Goal: Information Seeking & Learning: Learn about a topic

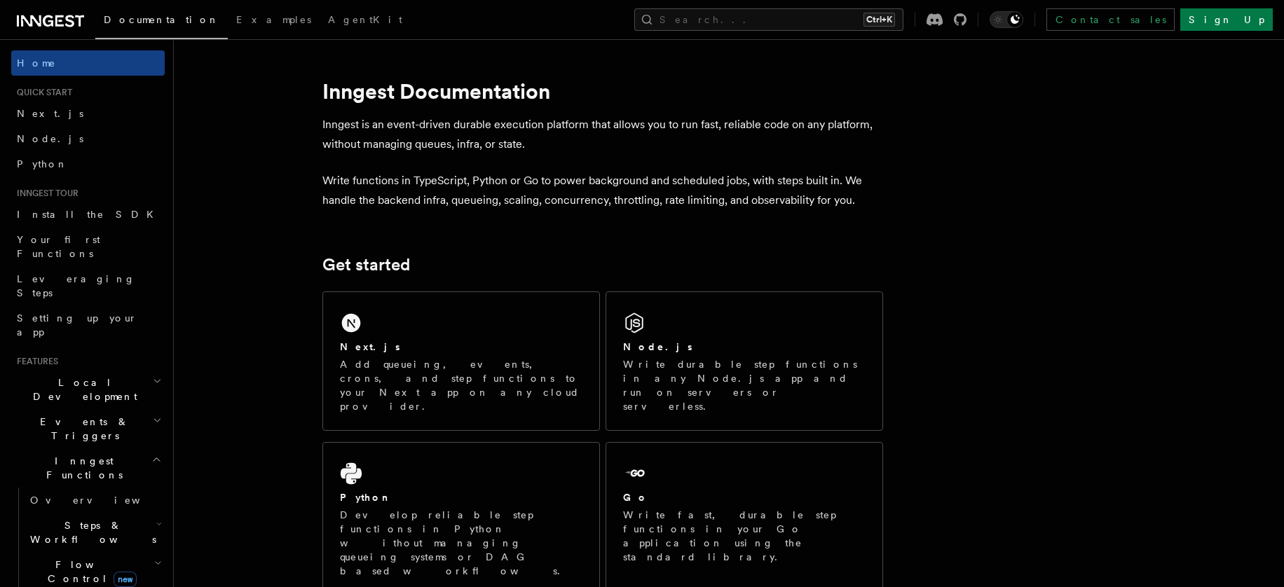
click at [155, 419] on icon "button" at bounding box center [158, 420] width 6 height 3
click at [69, 503] on span "Sending events" at bounding box center [65, 515] width 70 height 25
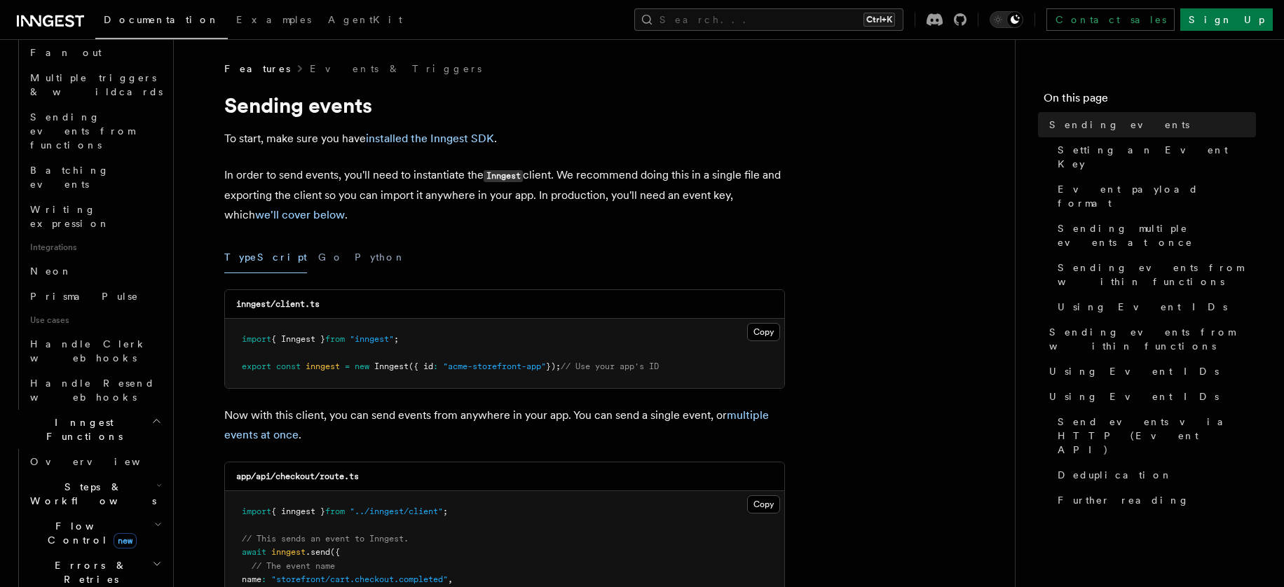
scroll to position [748, 0]
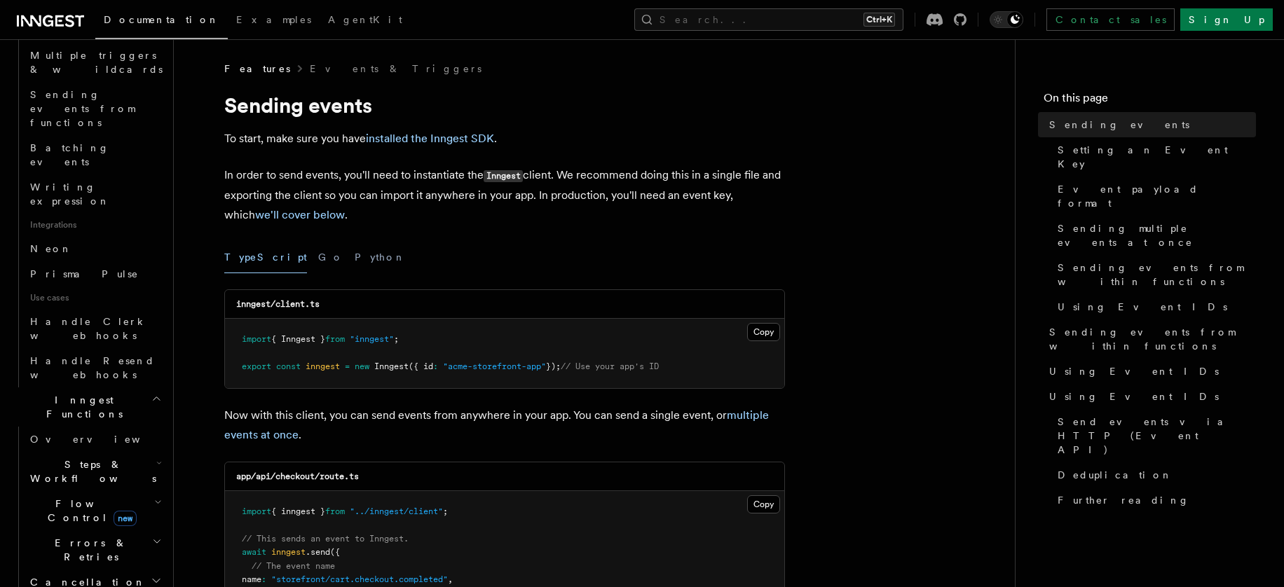
click at [158, 463] on icon "button" at bounding box center [160, 464] width 4 height 2
click at [84, 498] on span "Overview" at bounding box center [115, 503] width 144 height 11
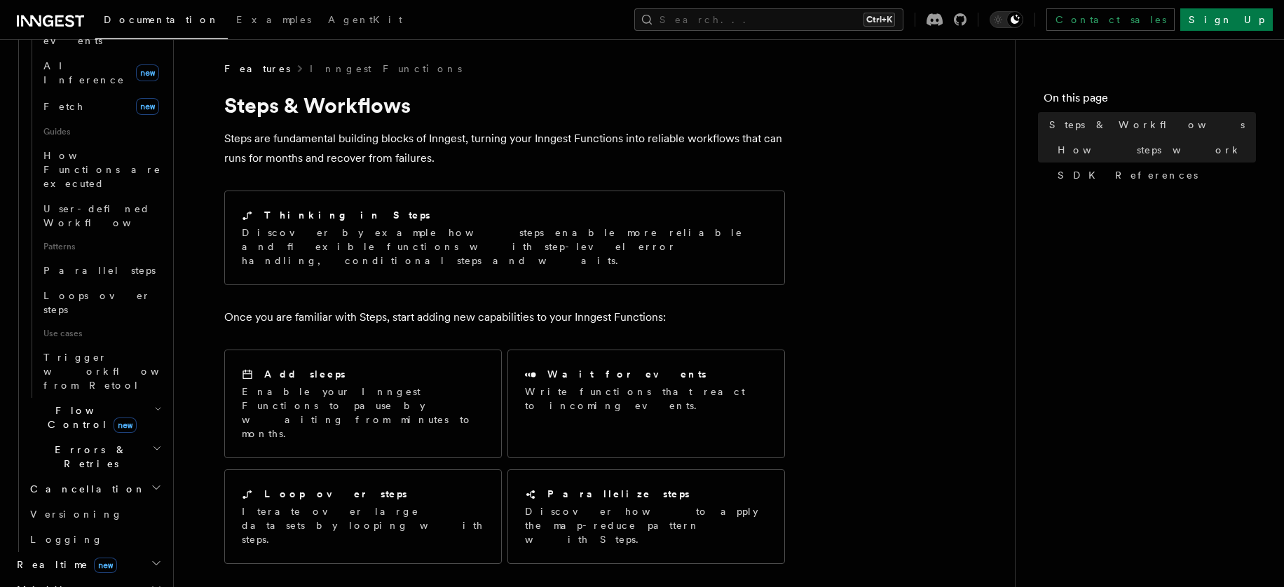
scroll to position [374, 0]
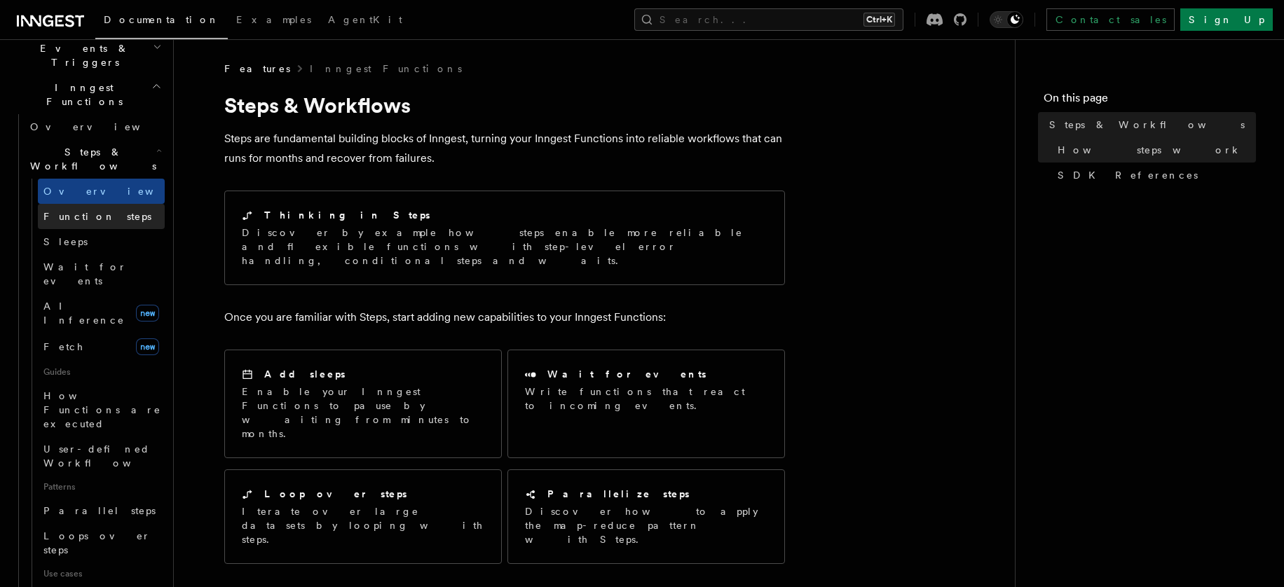
click at [61, 211] on span "Function steps" at bounding box center [97, 216] width 108 height 11
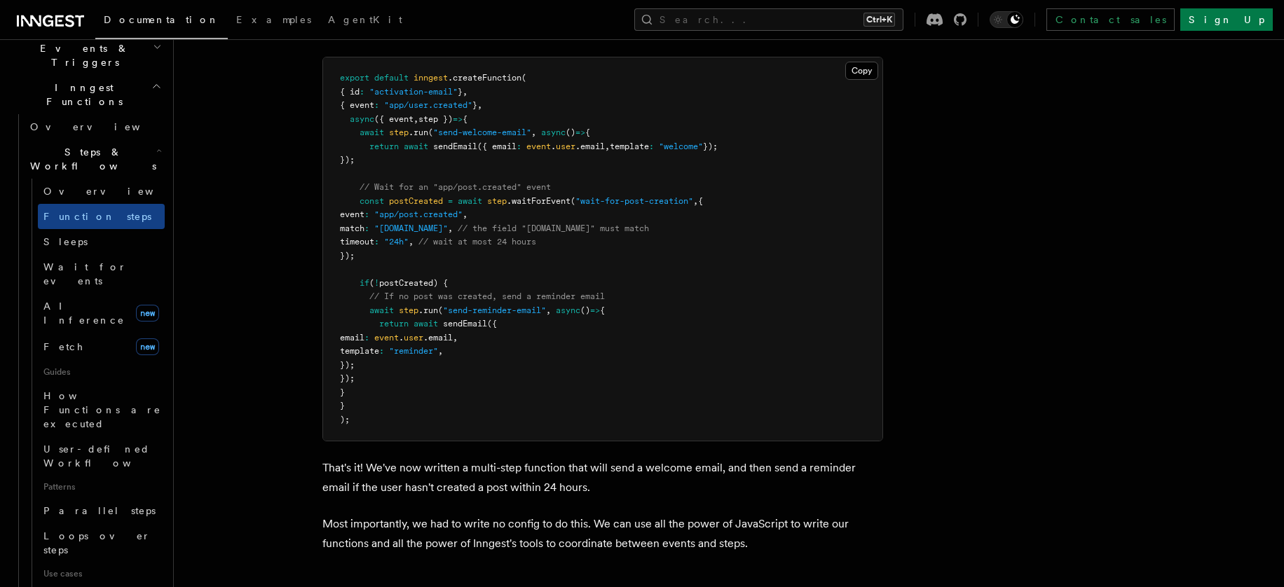
scroll to position [1963, 0]
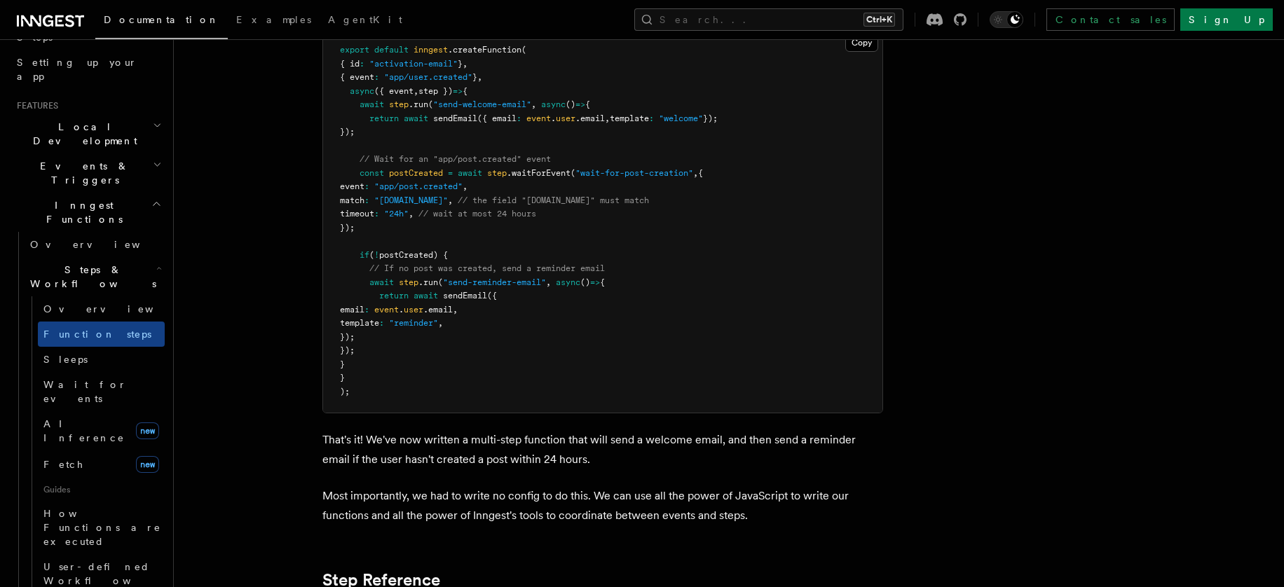
scroll to position [187, 0]
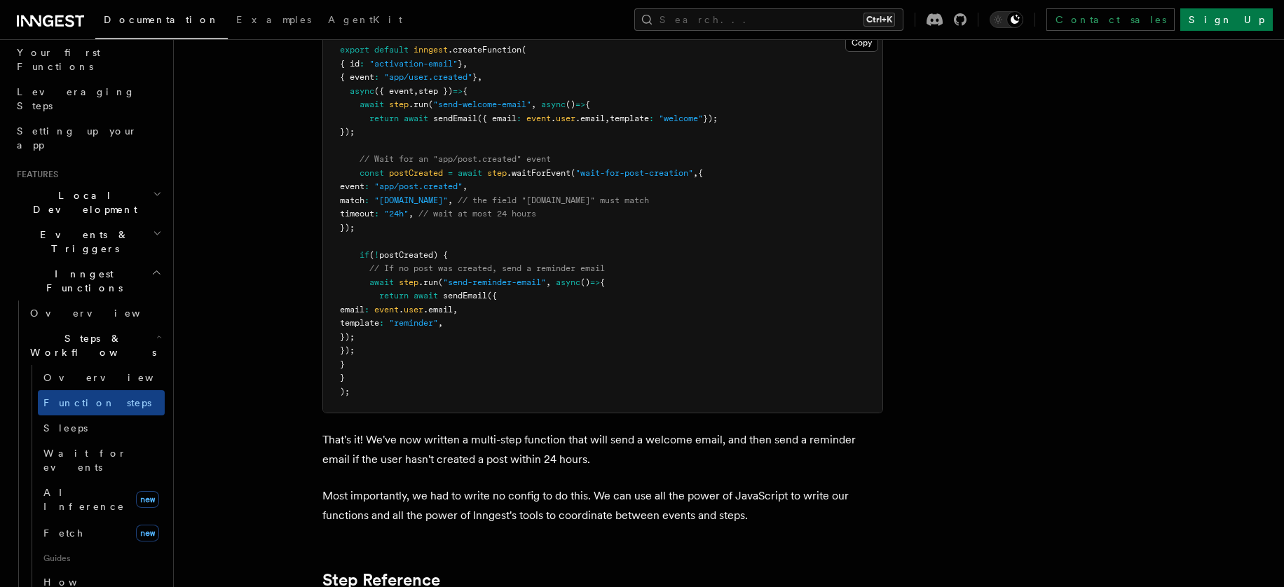
click at [153, 228] on icon "button" at bounding box center [157, 233] width 9 height 11
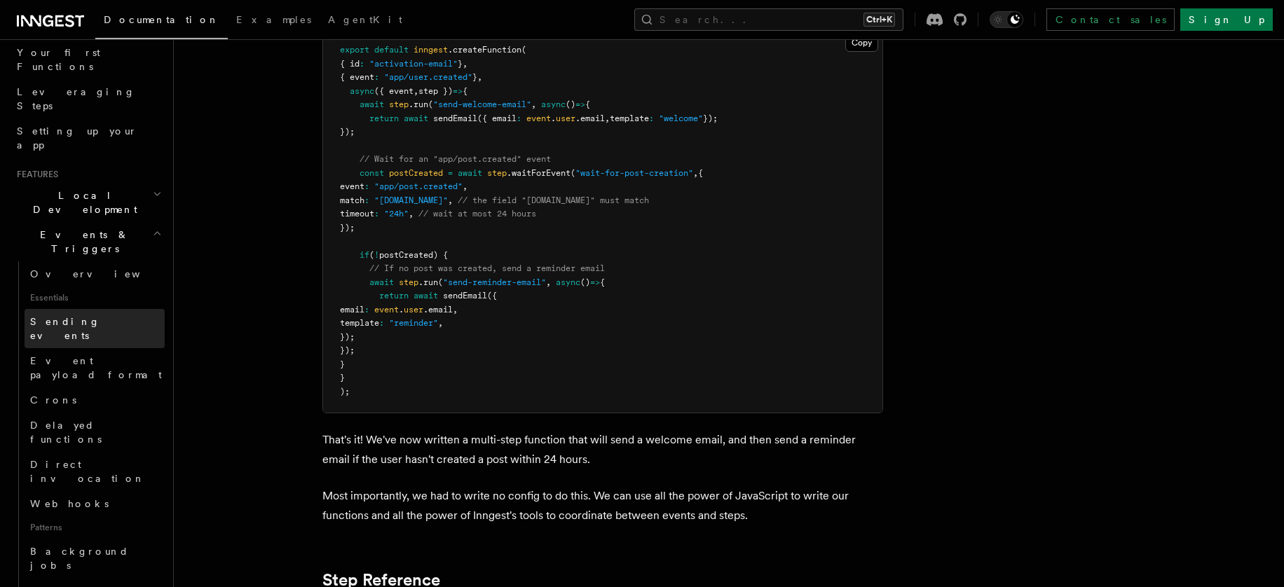
click at [93, 316] on span "Sending events" at bounding box center [65, 328] width 70 height 25
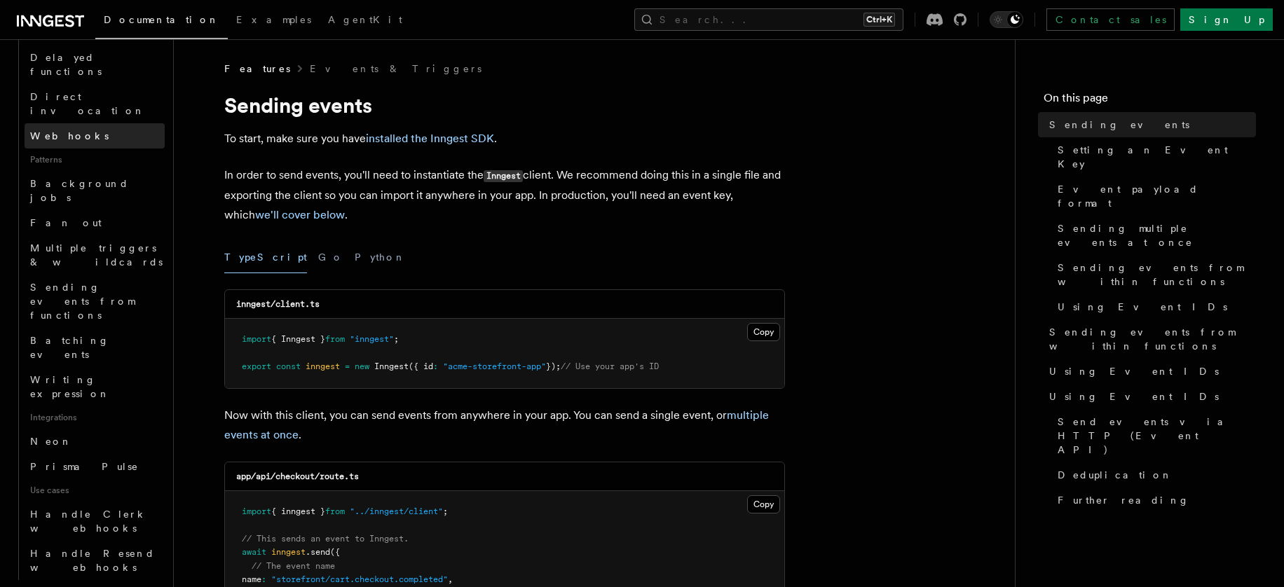
scroll to position [561, 0]
click at [50, 449] on link "Prisma Pulse" at bounding box center [95, 461] width 140 height 25
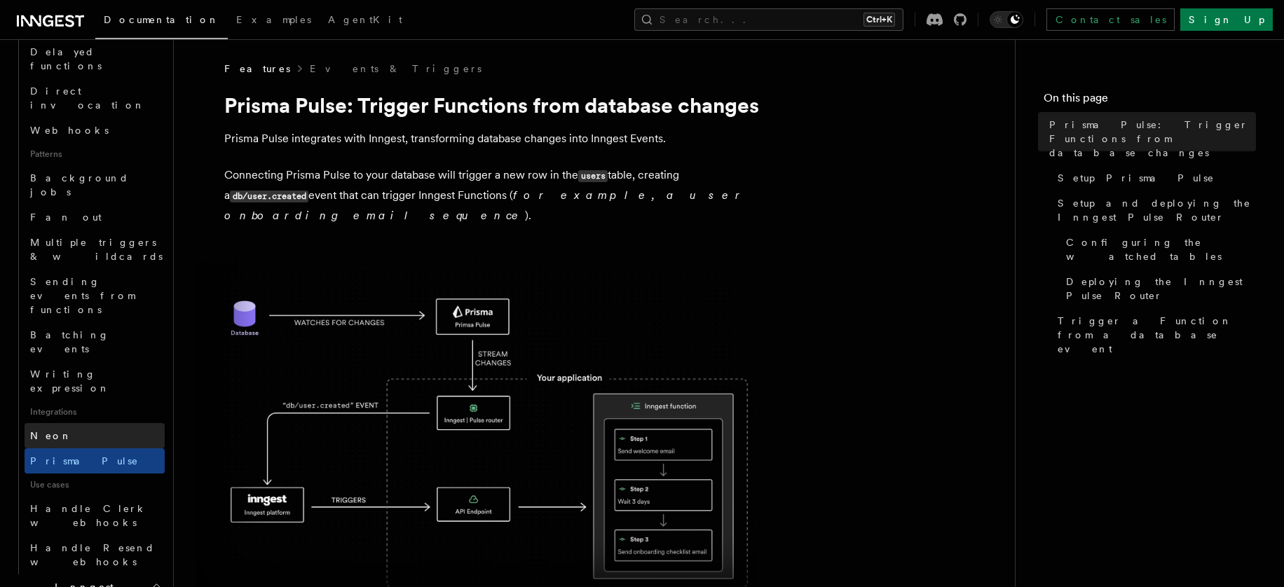
click at [51, 430] on span "Neon" at bounding box center [51, 435] width 42 height 11
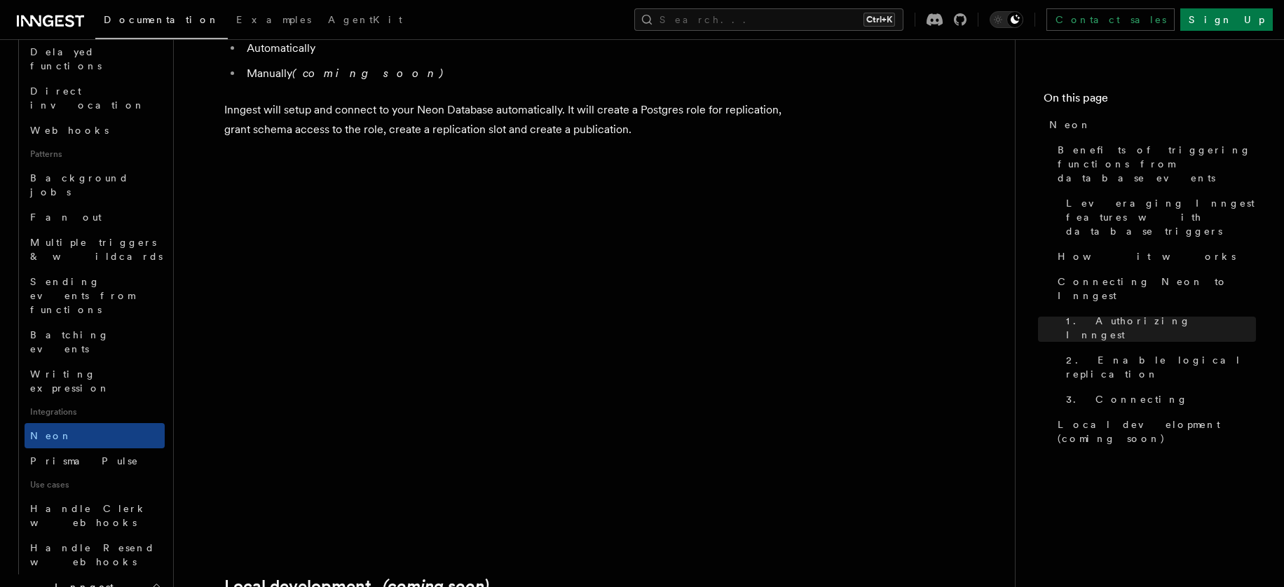
scroll to position [3352, 0]
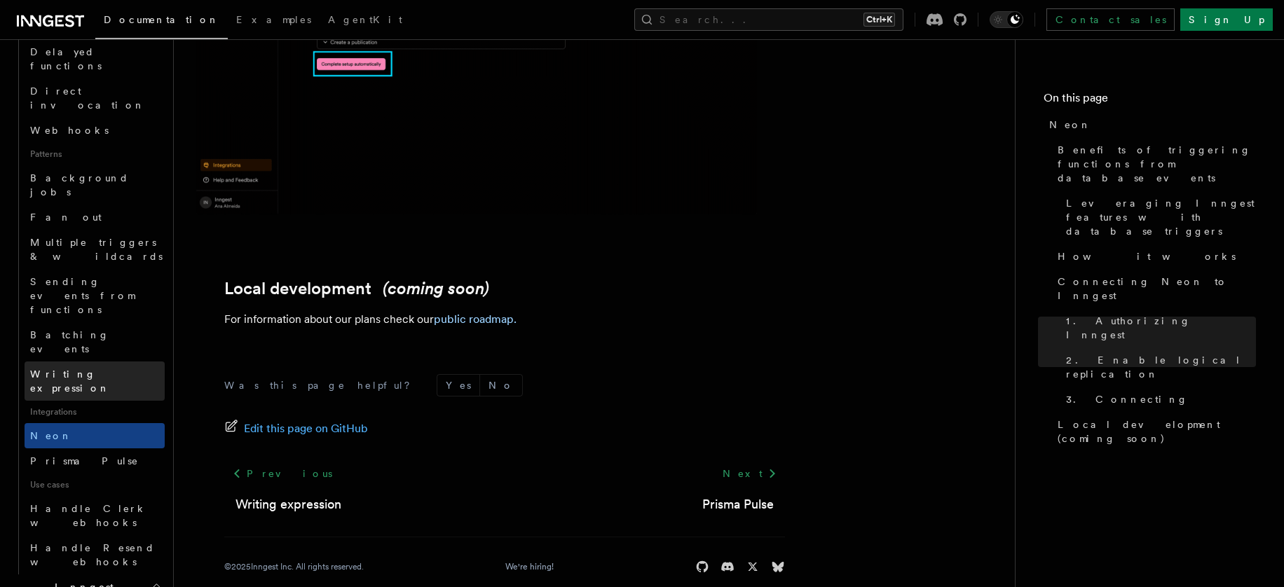
click at [46, 362] on link "Writing expression" at bounding box center [95, 381] width 140 height 39
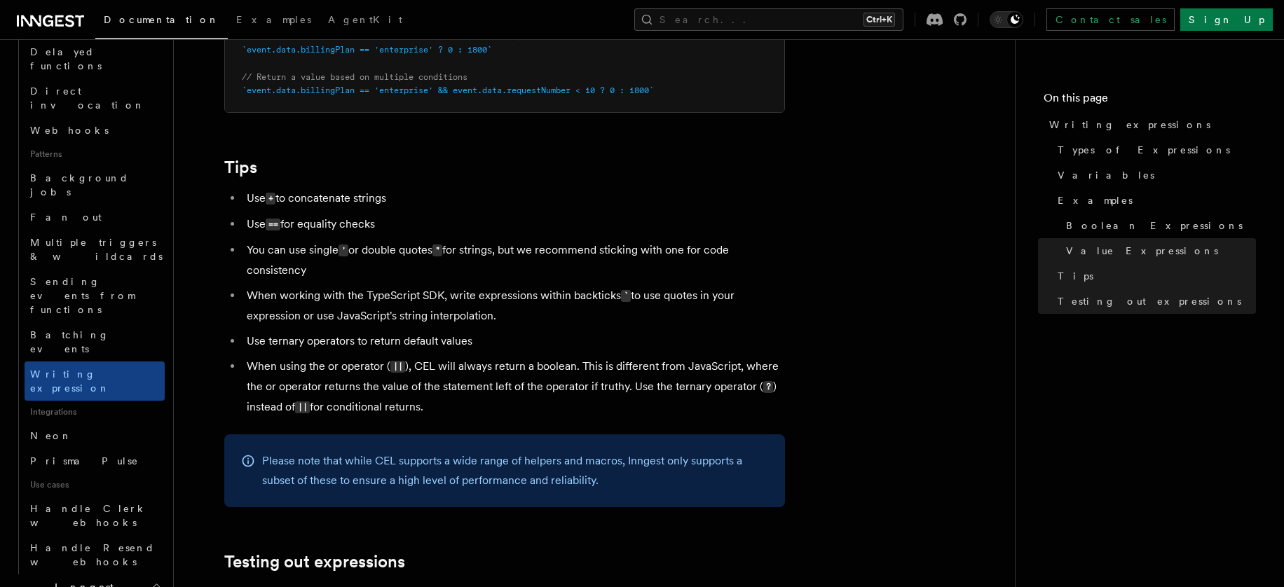
scroll to position [1495, 0]
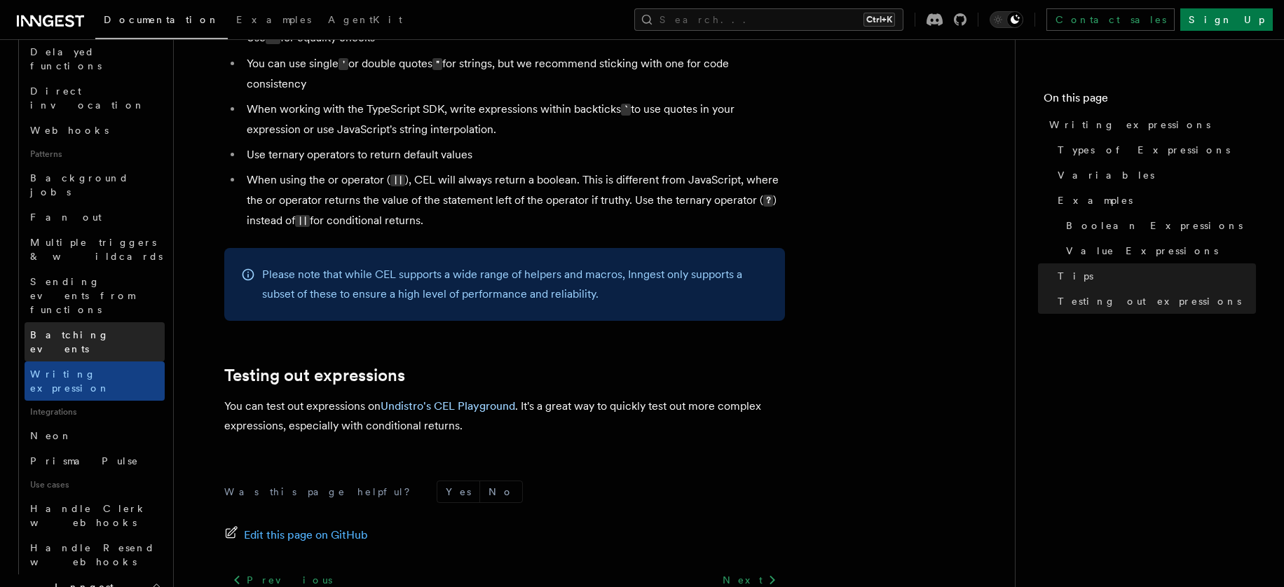
click at [123, 322] on link "Batching events" at bounding box center [95, 341] width 140 height 39
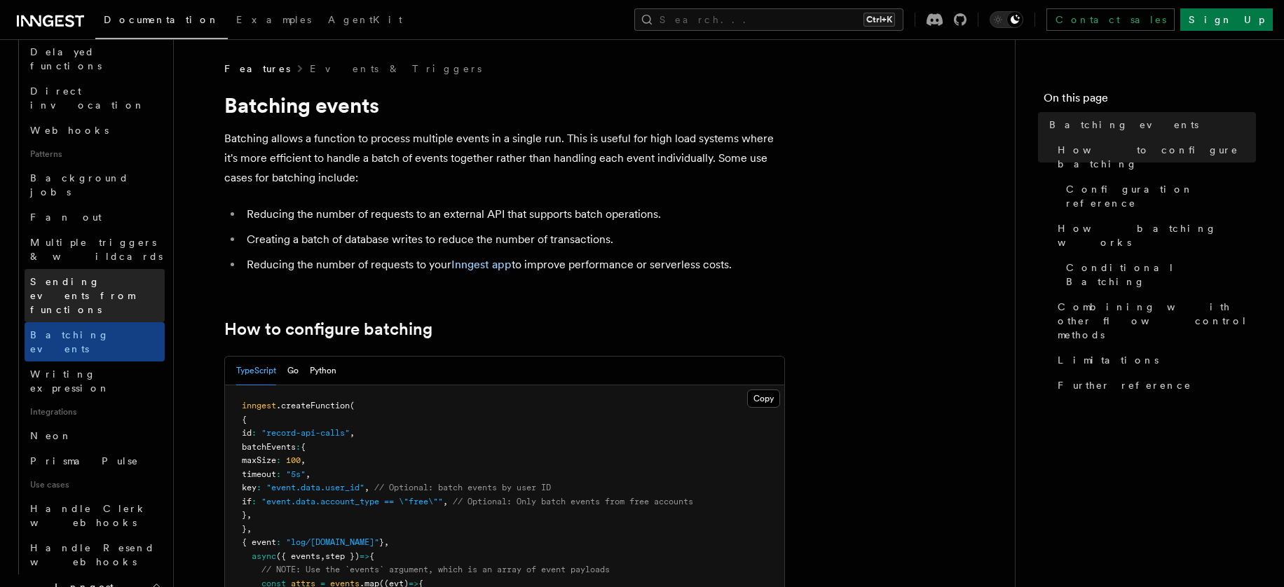
click at [122, 275] on span "Sending events from functions" at bounding box center [97, 296] width 135 height 42
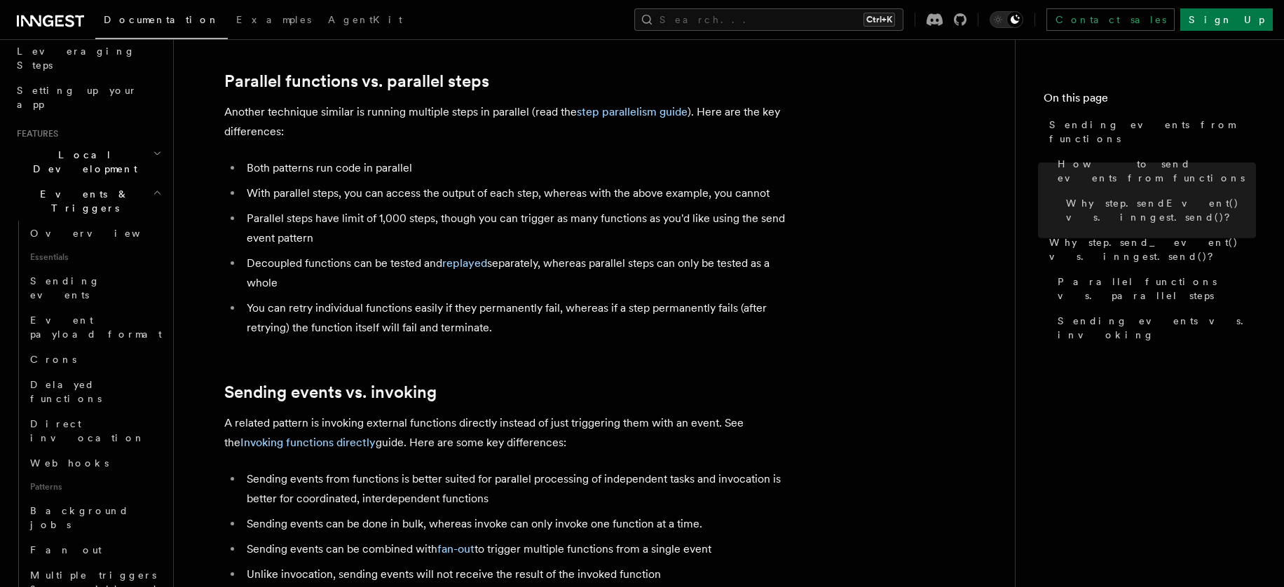
scroll to position [187, 0]
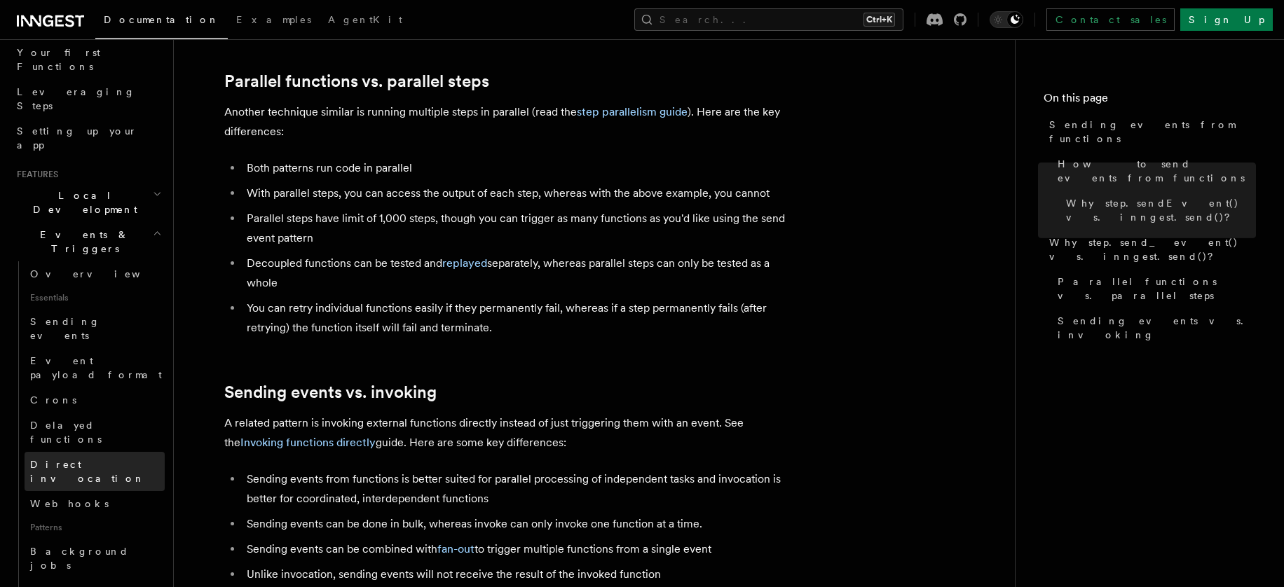
click at [67, 452] on link "Direct invocation" at bounding box center [95, 471] width 140 height 39
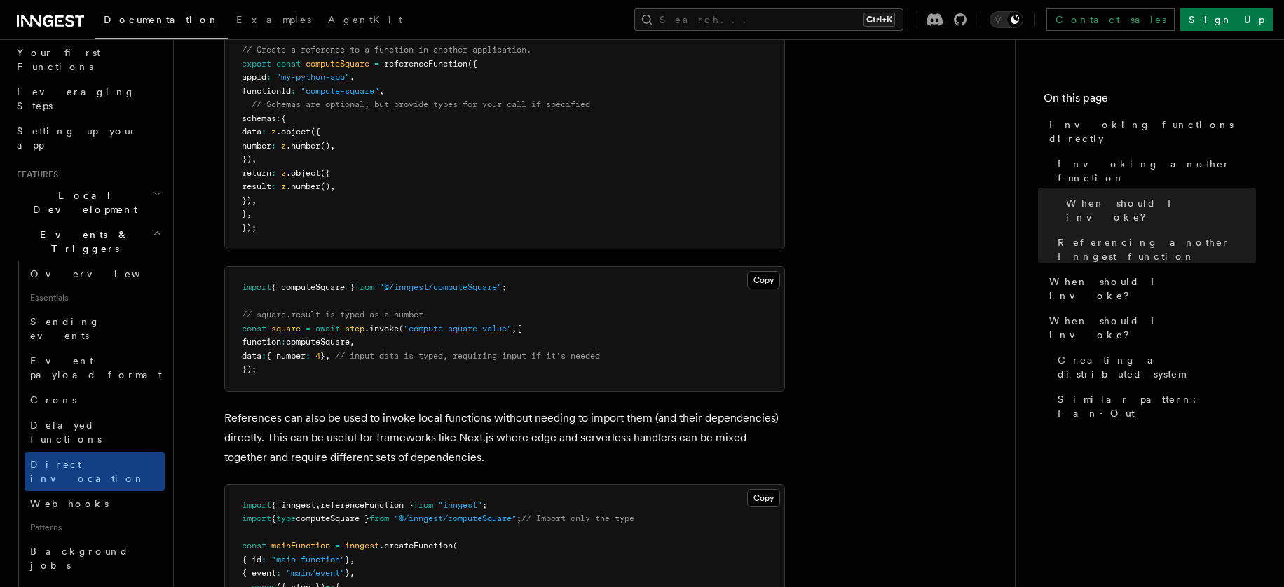
scroll to position [790, 0]
